Goal: Navigation & Orientation: Find specific page/section

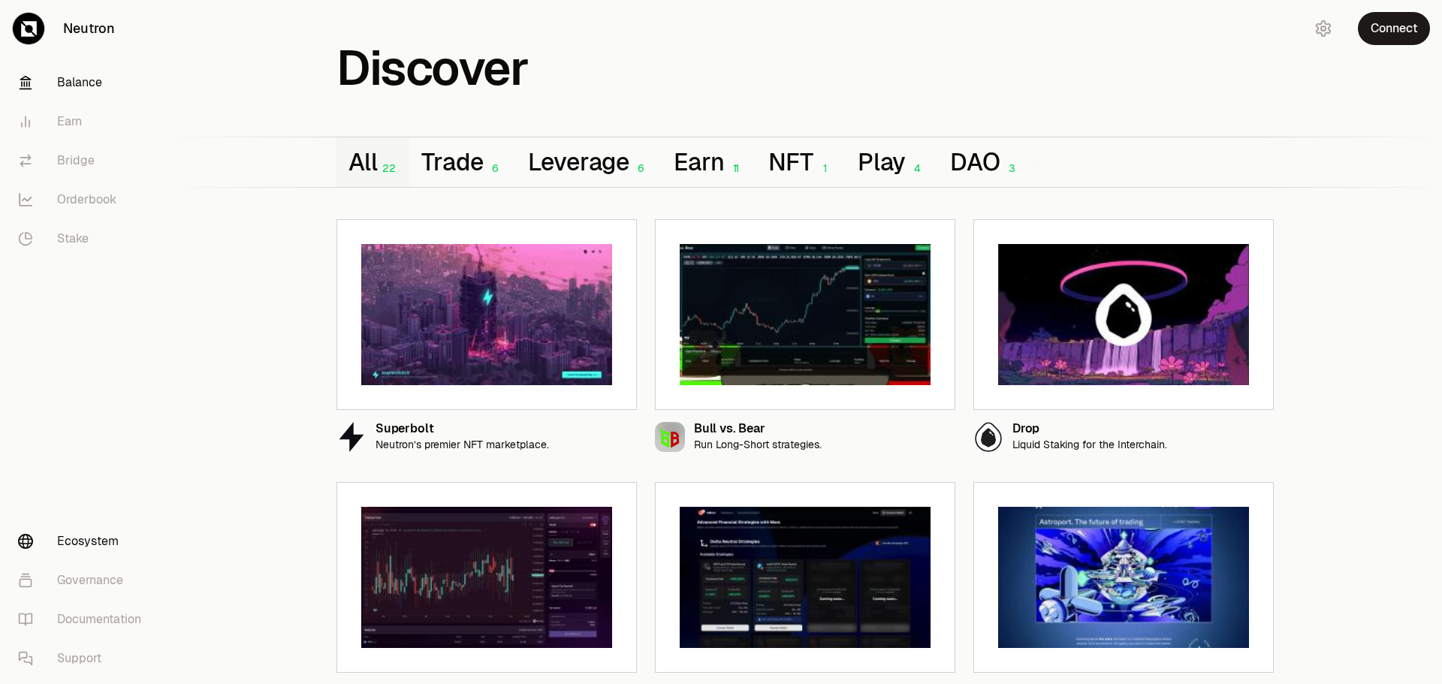
click at [80, 83] on link "Balance" at bounding box center [84, 82] width 156 height 39
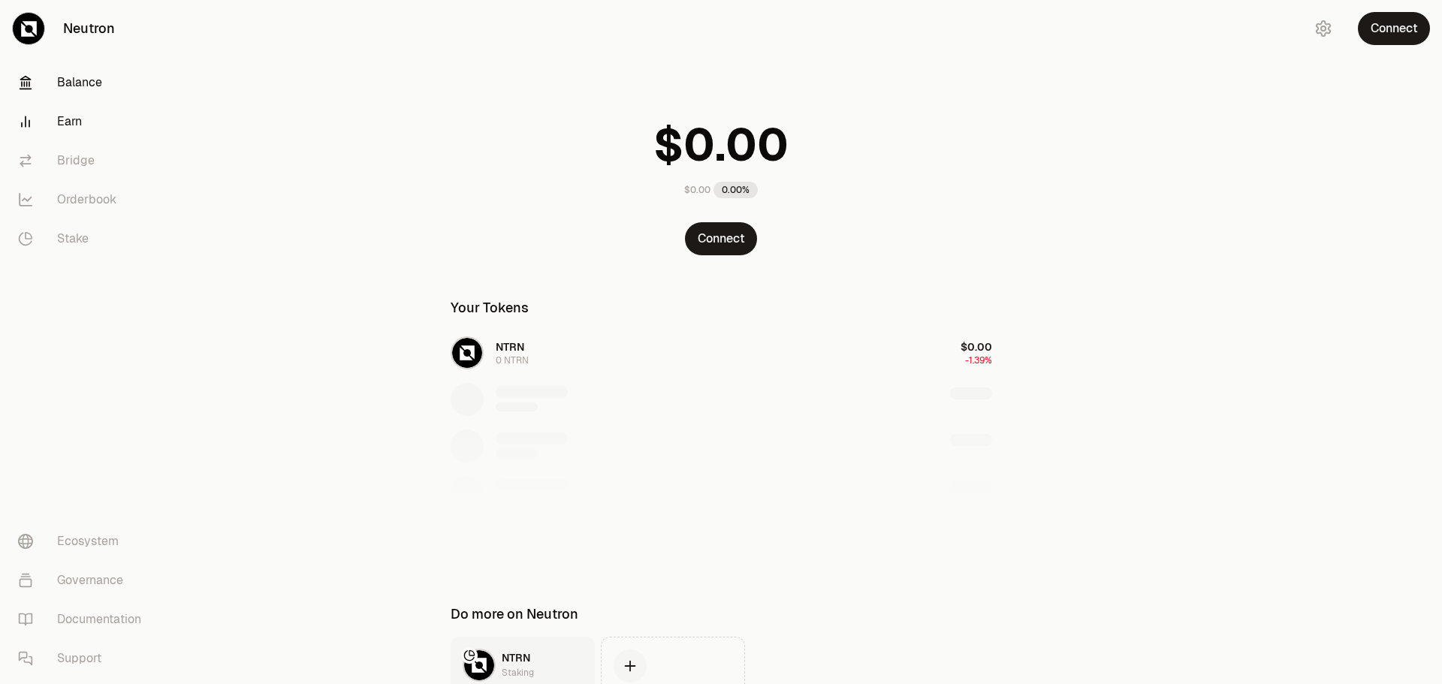
click at [81, 130] on link "Earn" at bounding box center [84, 121] width 156 height 39
click at [62, 116] on link "Earn" at bounding box center [84, 121] width 156 height 39
click at [65, 162] on link "Bridge" at bounding box center [84, 160] width 156 height 39
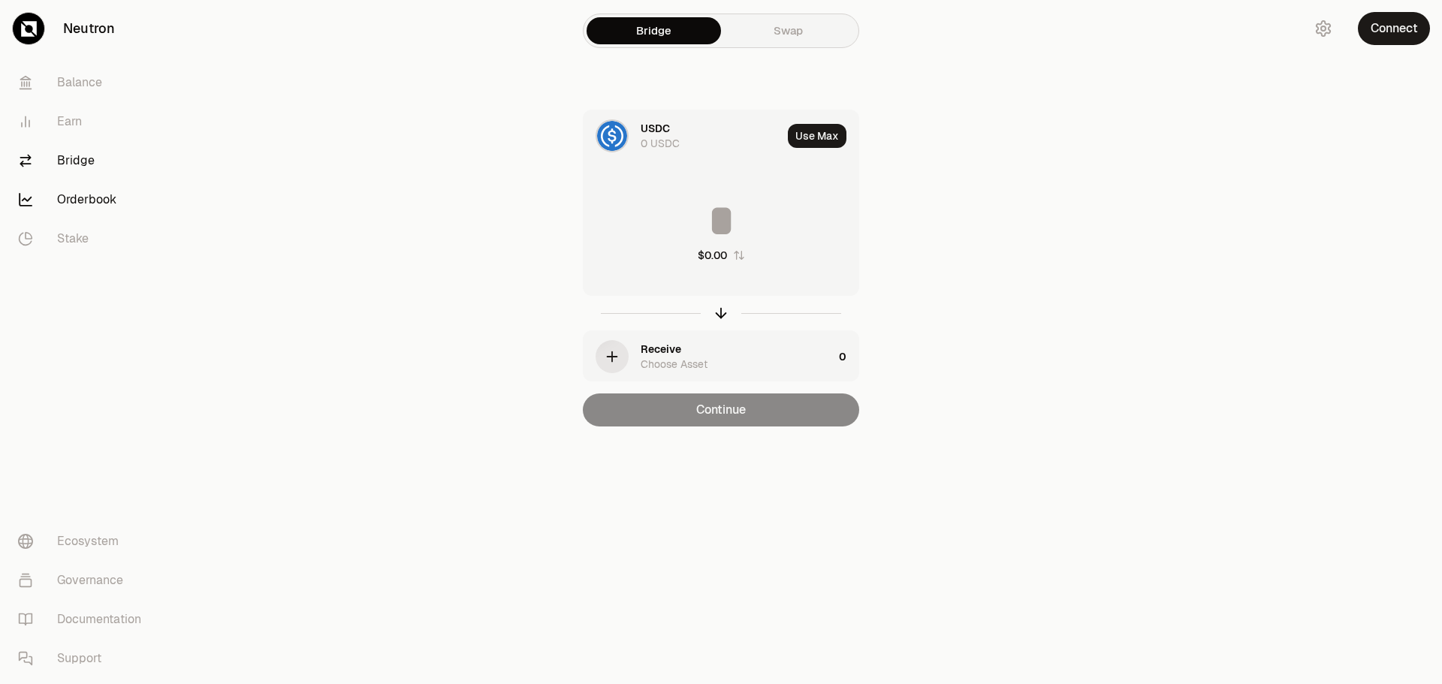
click at [69, 220] on link "Stake" at bounding box center [84, 238] width 156 height 39
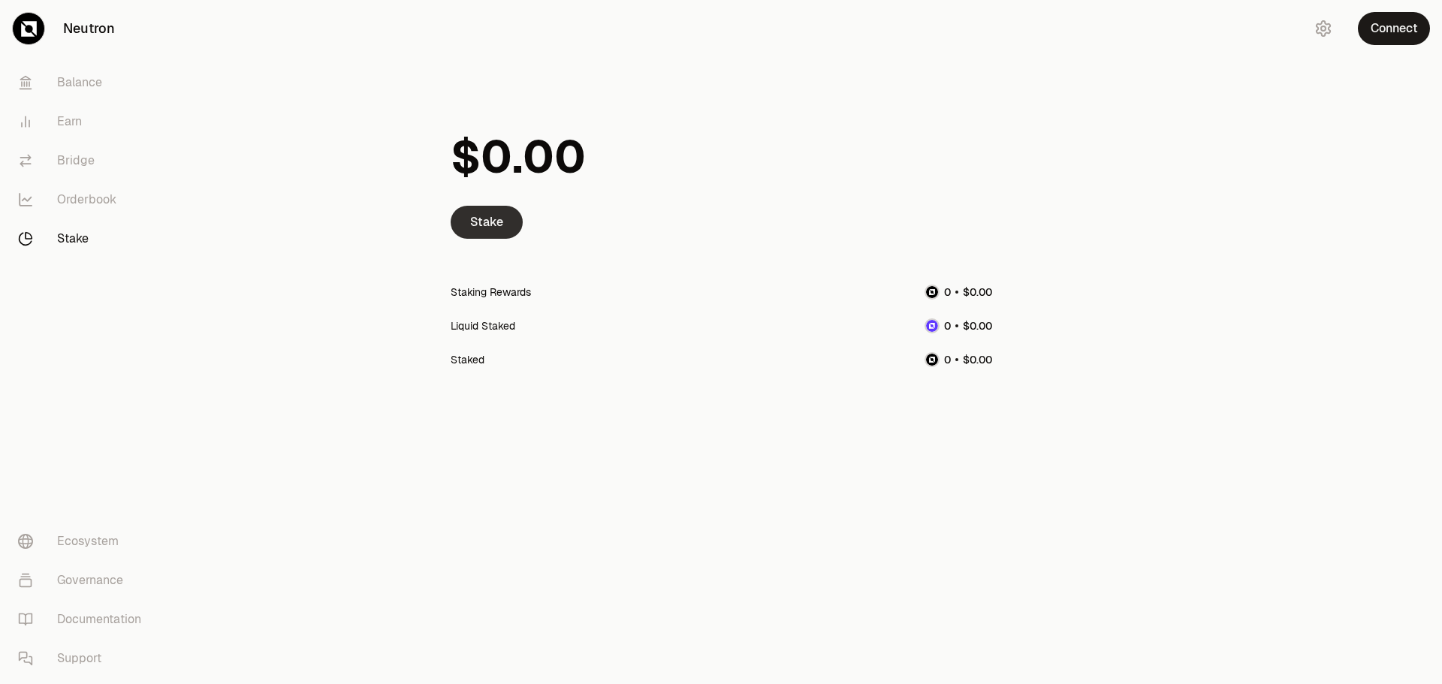
click at [497, 222] on link "Stake" at bounding box center [487, 222] width 72 height 33
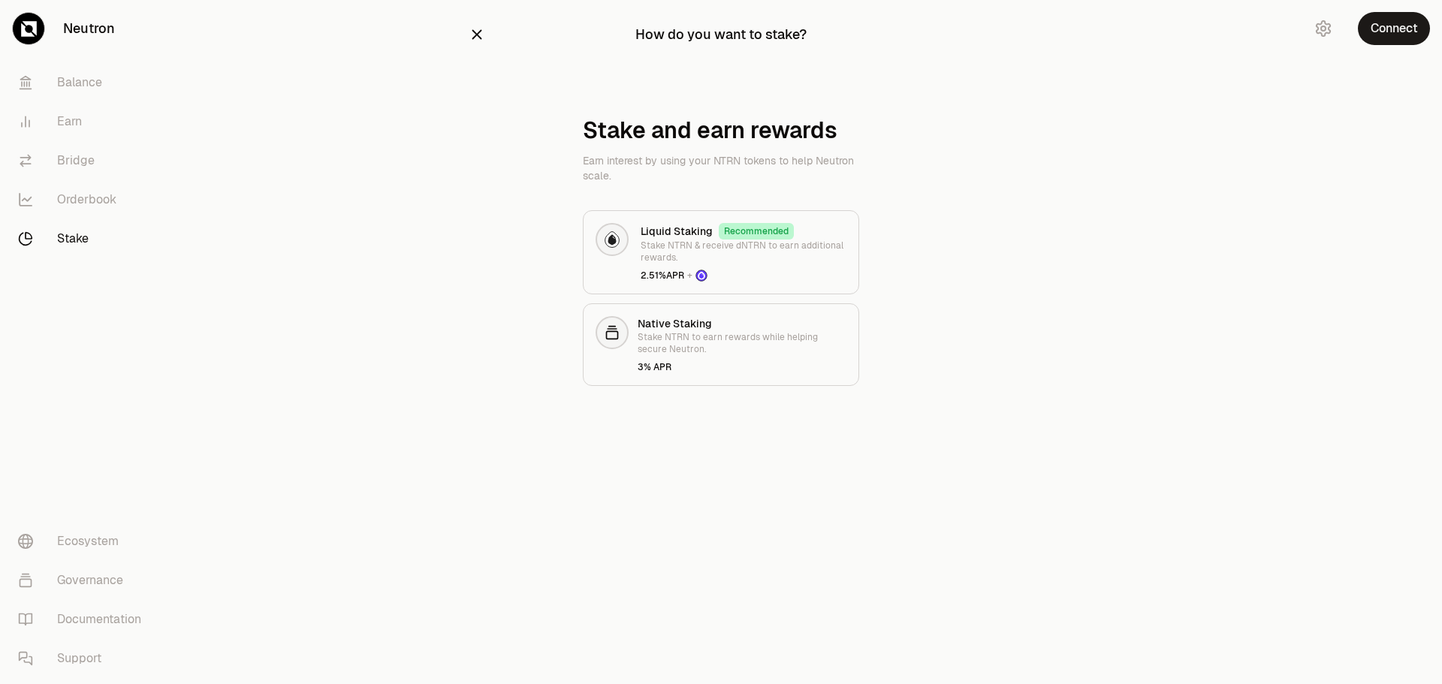
click at [475, 32] on icon "button" at bounding box center [477, 35] width 10 height 10
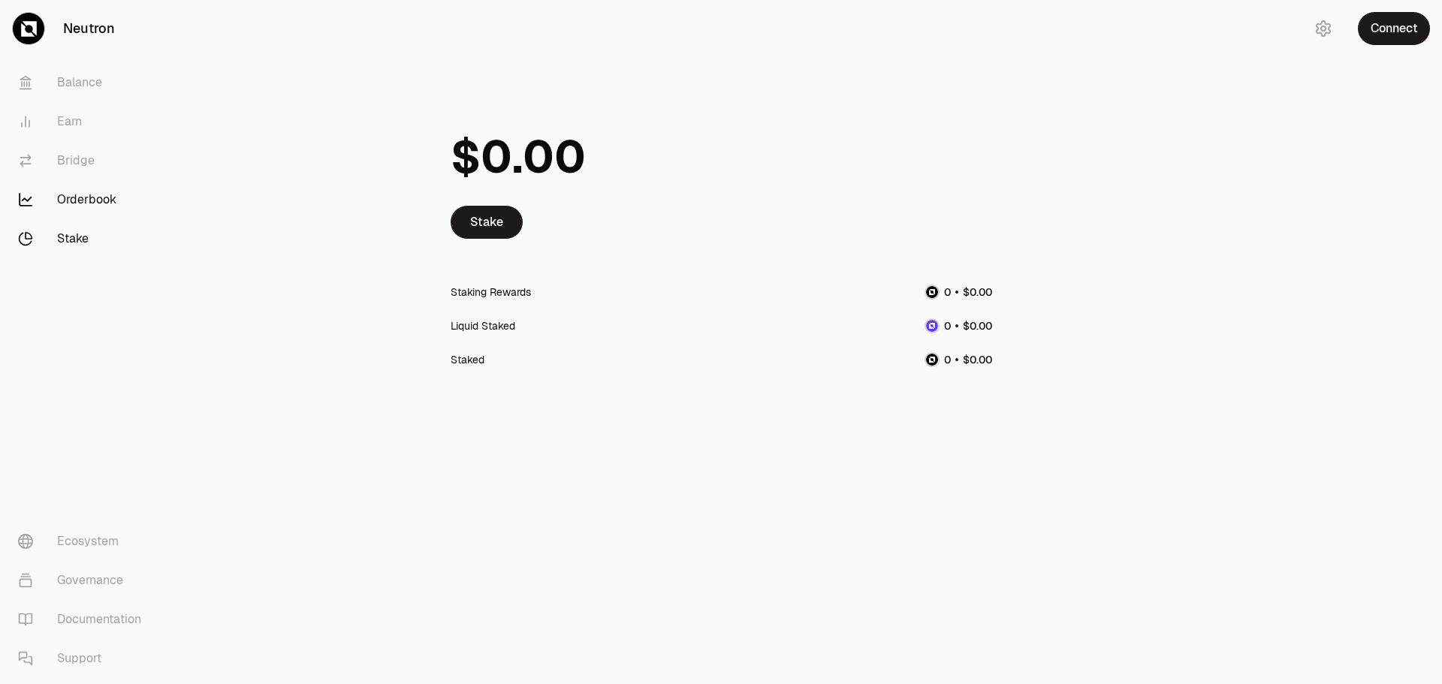
click at [95, 199] on link "Orderbook" at bounding box center [84, 199] width 156 height 39
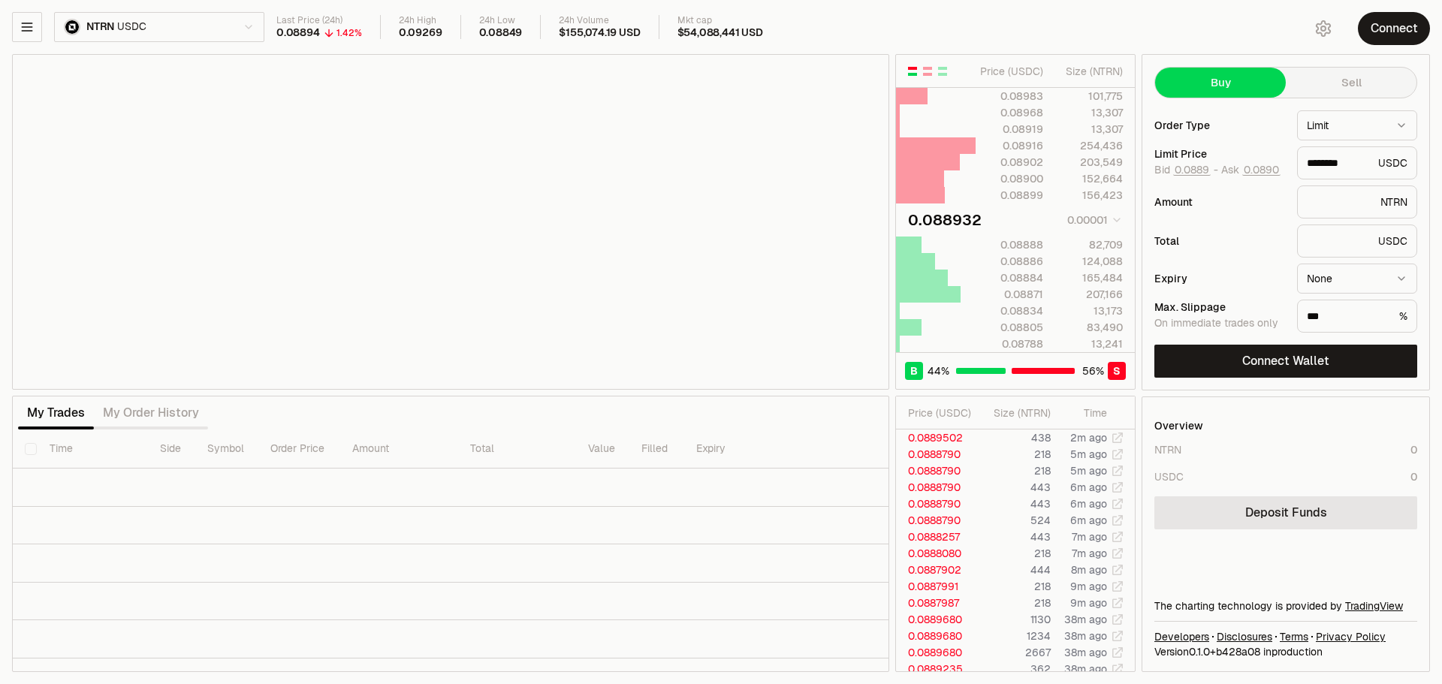
type input "********"
